Goal: Information Seeking & Learning: Learn about a topic

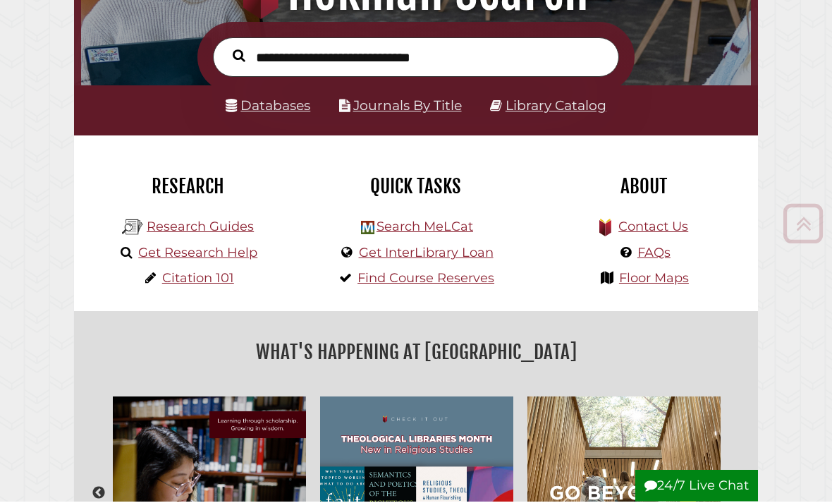
scroll to position [202, 0]
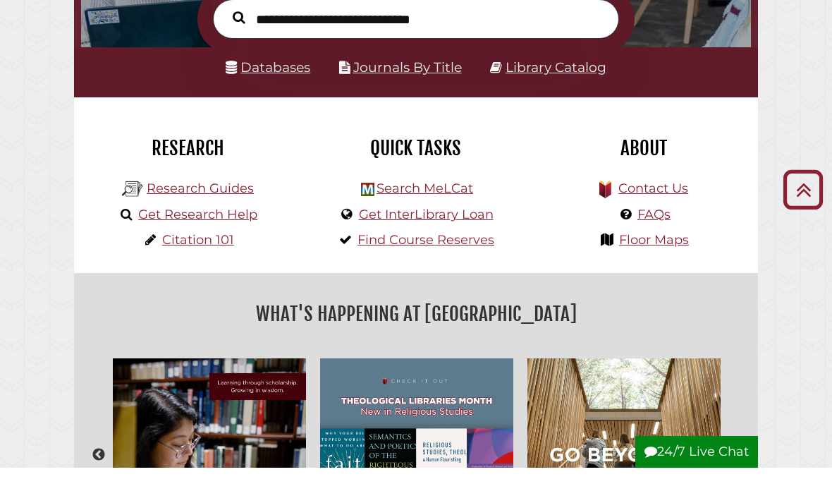
click at [293, 95] on link "Databases" at bounding box center [268, 103] width 85 height 16
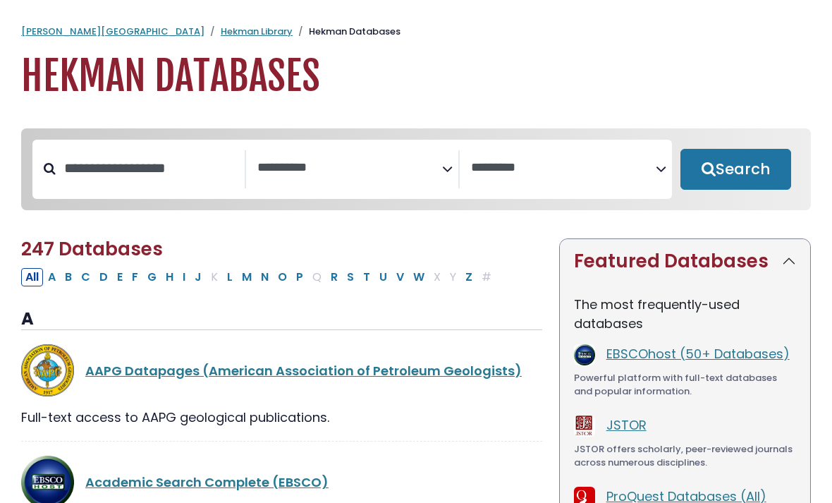
select select "Database Subject Filter"
select select "Database Vendors Filter"
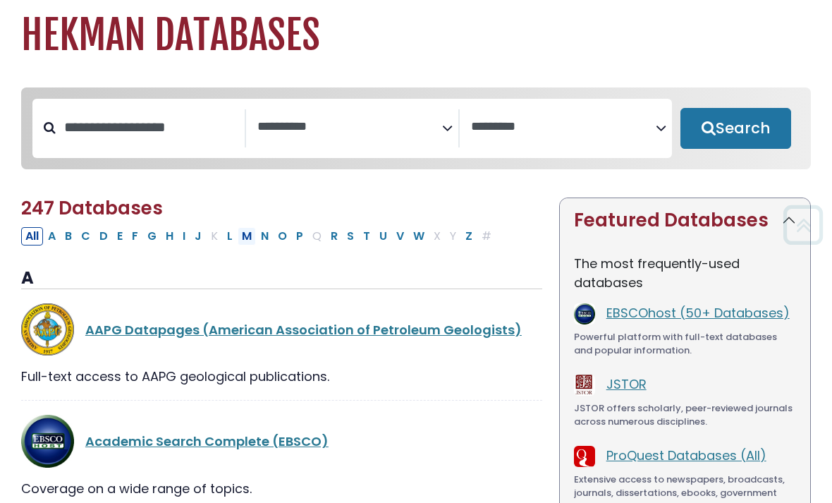
scroll to position [41, 0]
click at [262, 241] on button "N" at bounding box center [265, 236] width 16 height 18
select select "Database Subject Filter"
select select "Database Vendors Filter"
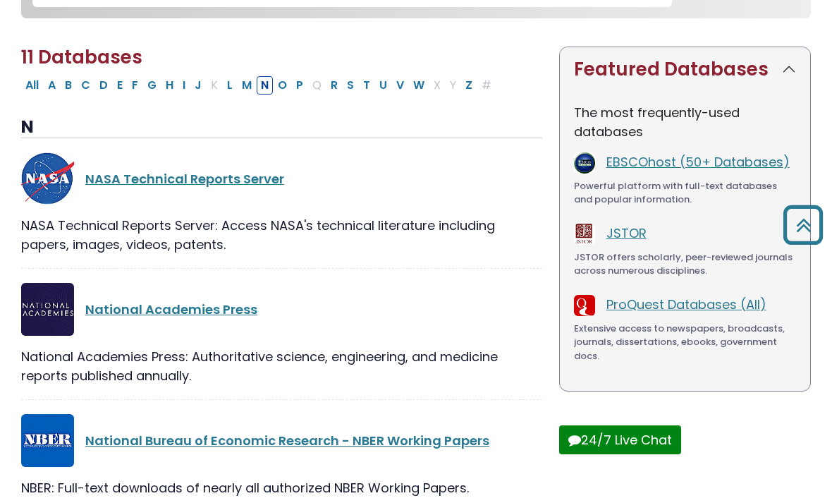
scroll to position [173, 0]
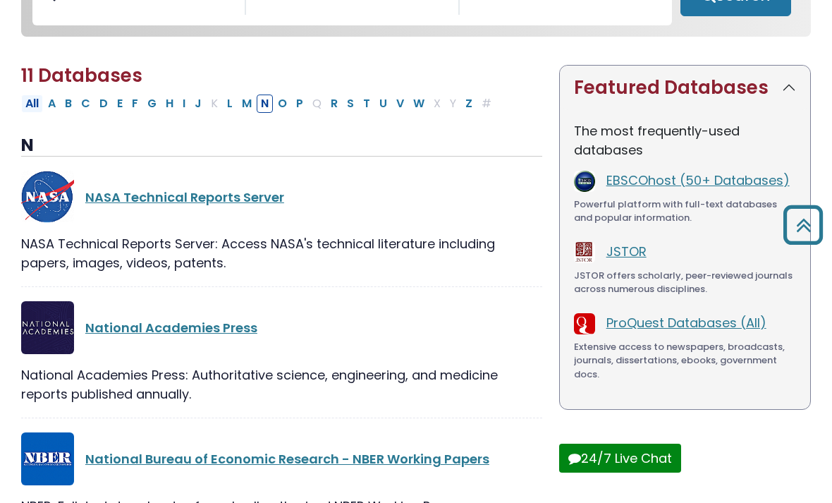
click at [31, 111] on button "All" at bounding box center [32, 104] width 22 height 18
select select "Database Subject Filter"
select select "Database Vendors Filter"
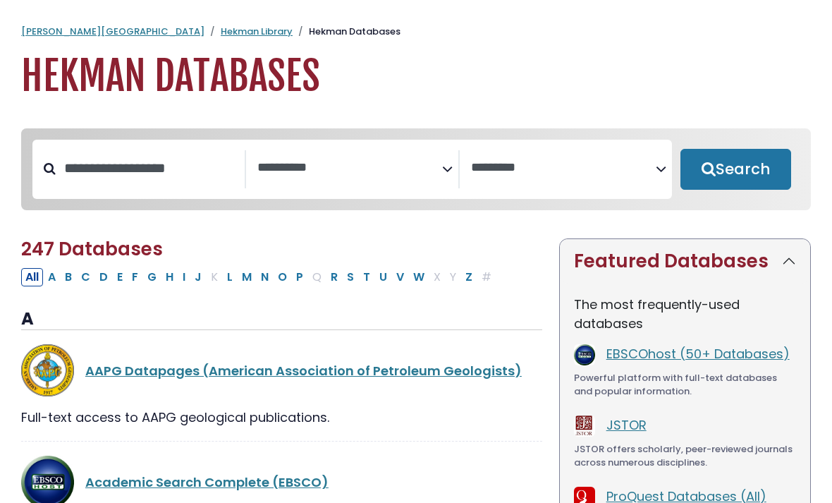
click at [365, 168] on textarea "Search" at bounding box center [349, 168] width 185 height 15
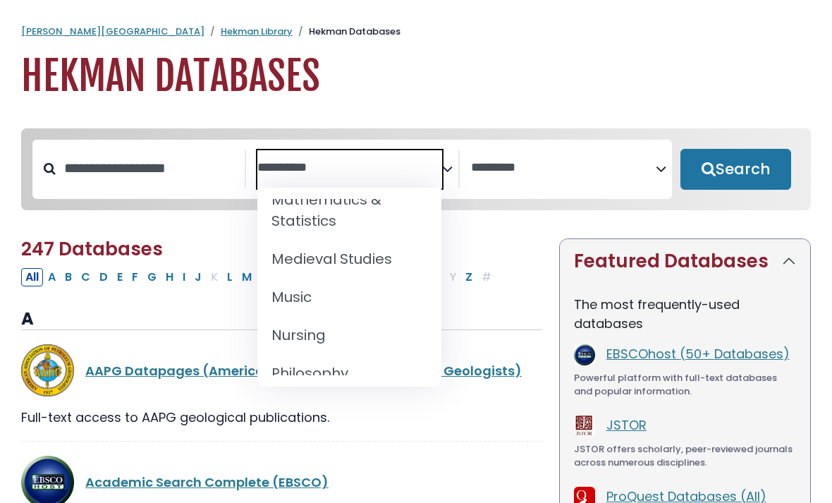
scroll to position [1113, 0]
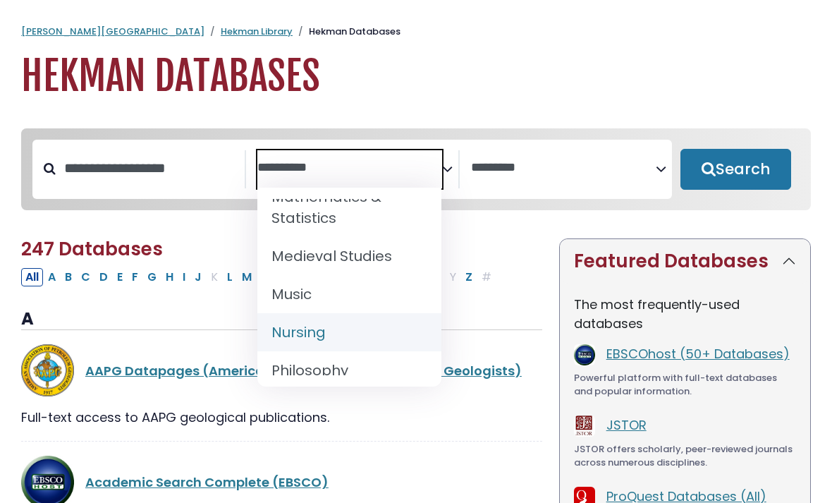
select select "*****"
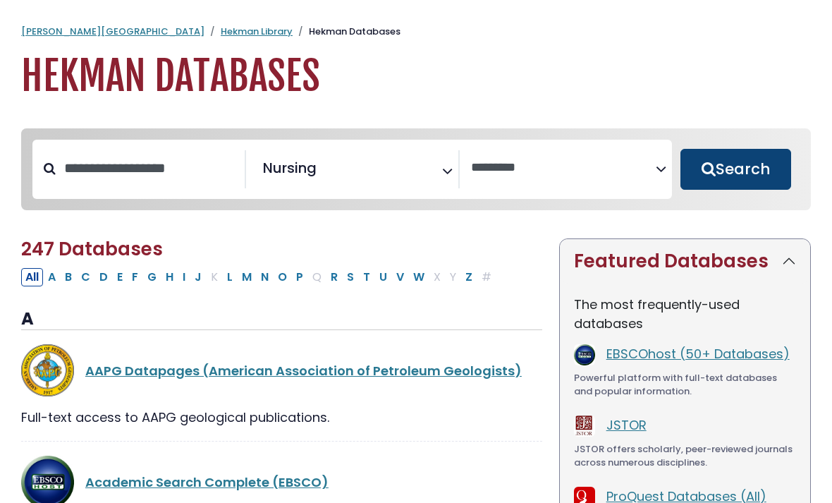
click at [762, 185] on button "Search" at bounding box center [736, 169] width 111 height 41
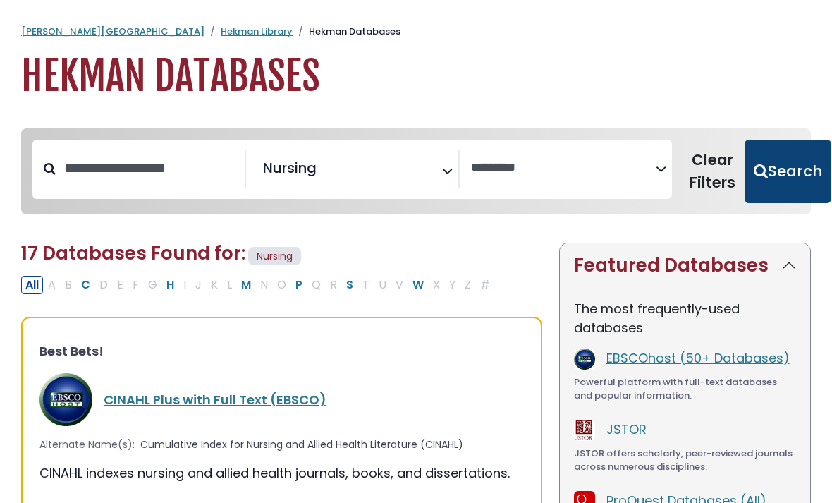
select select "Database Vendors Filter"
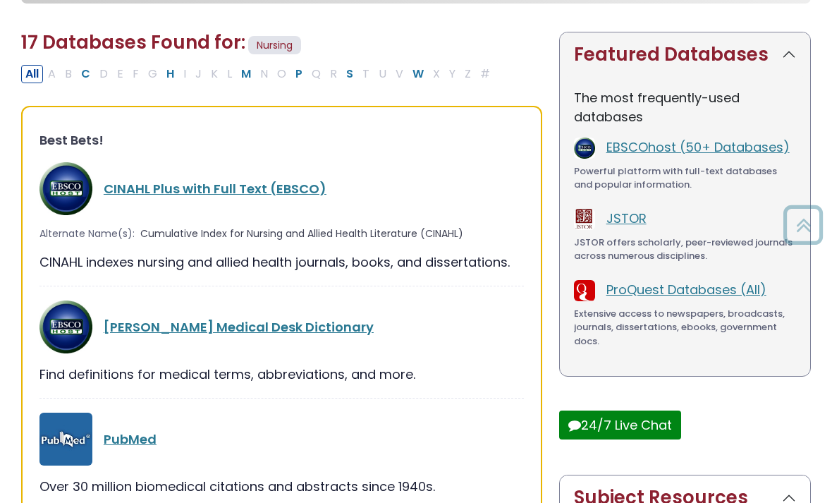
scroll to position [264, 0]
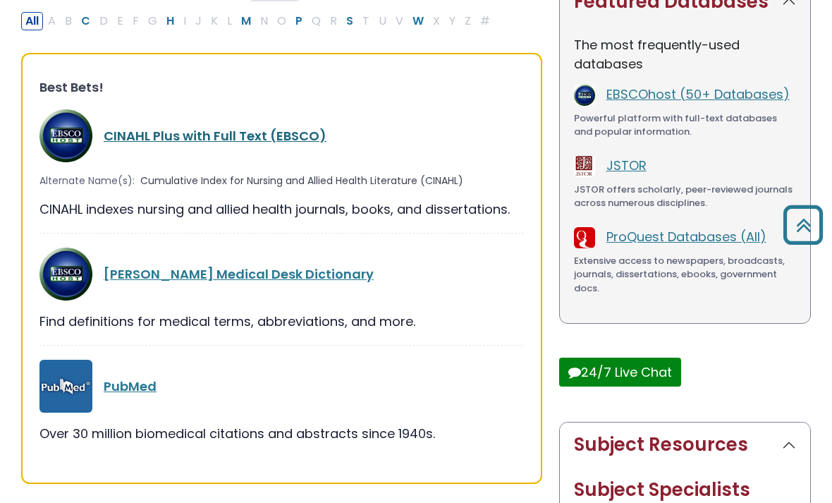
click at [185, 136] on link "CINAHL Plus with Full Text (EBSCO)" at bounding box center [215, 136] width 223 height 18
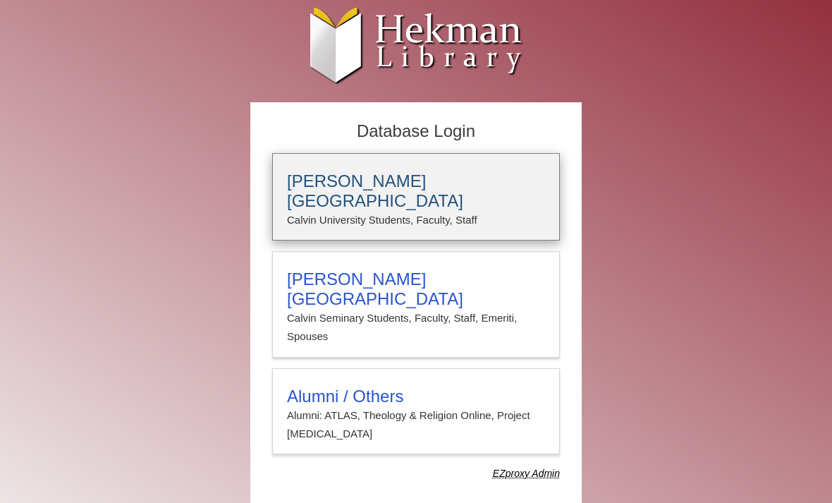
click at [325, 191] on h3 "Calvin University" at bounding box center [416, 190] width 258 height 39
